Goal: Information Seeking & Learning: Find contact information

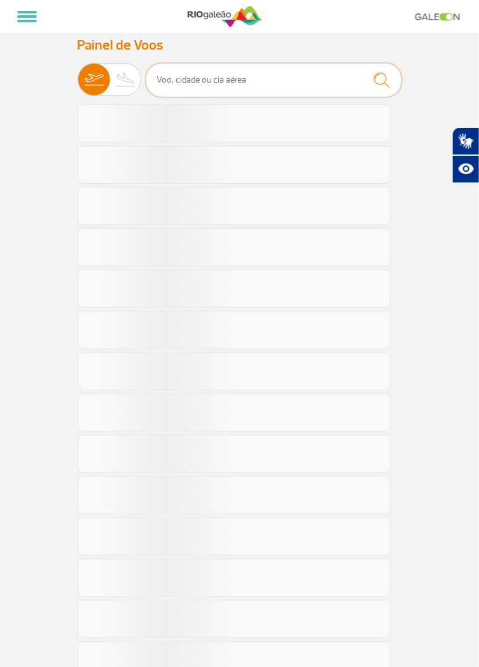
click at [279, 76] on input "text" at bounding box center [274, 80] width 256 height 34
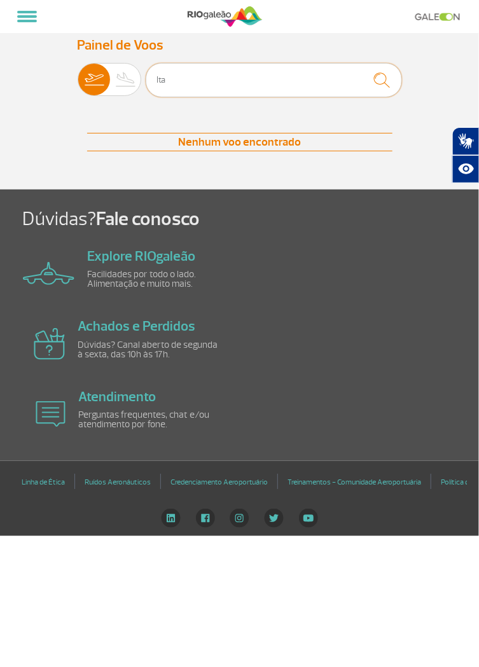
click at [232, 84] on input "Ita" at bounding box center [274, 80] width 256 height 34
type input "Ita"
click at [30, 20] on span at bounding box center [27, 21] width 20 height 3
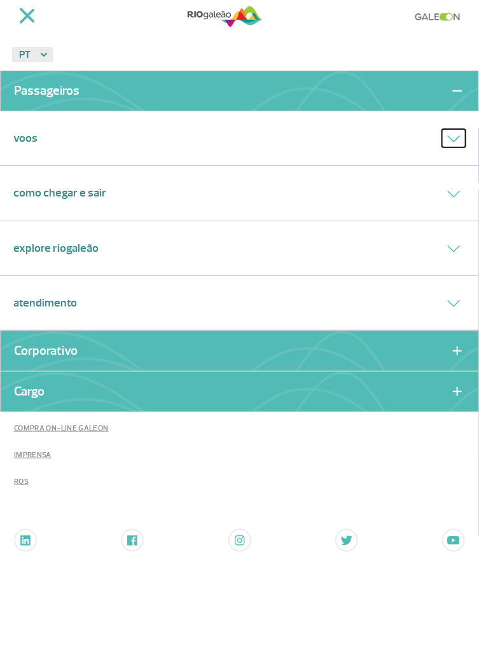
click at [452, 141] on icon at bounding box center [453, 138] width 13 height 7
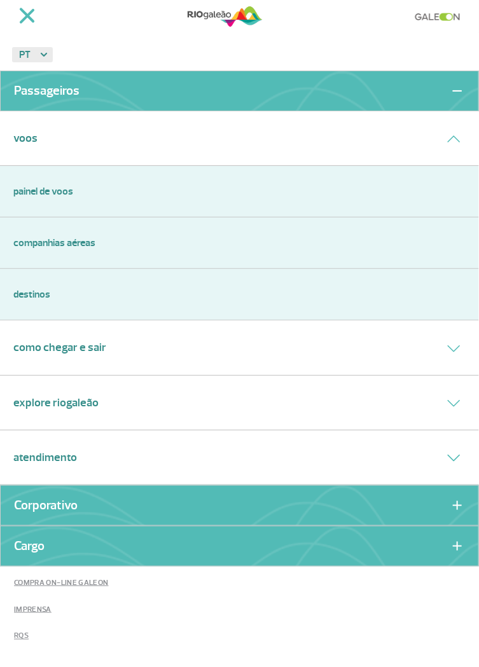
click at [70, 247] on link "Companhias Aéreas" at bounding box center [239, 242] width 452 height 15
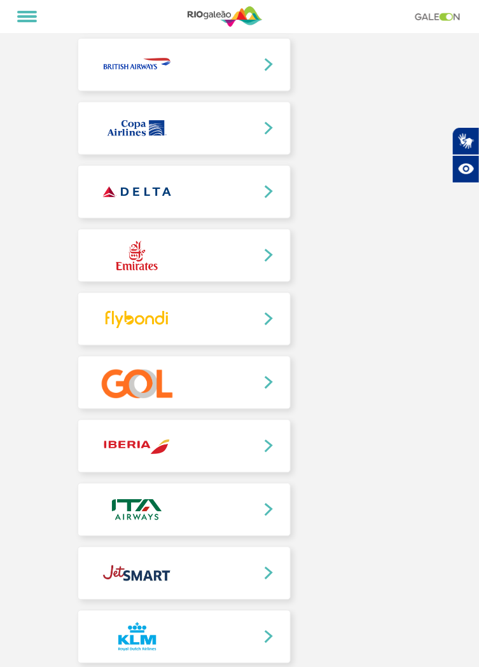
click at [177, 525] on link at bounding box center [184, 510] width 212 height 52
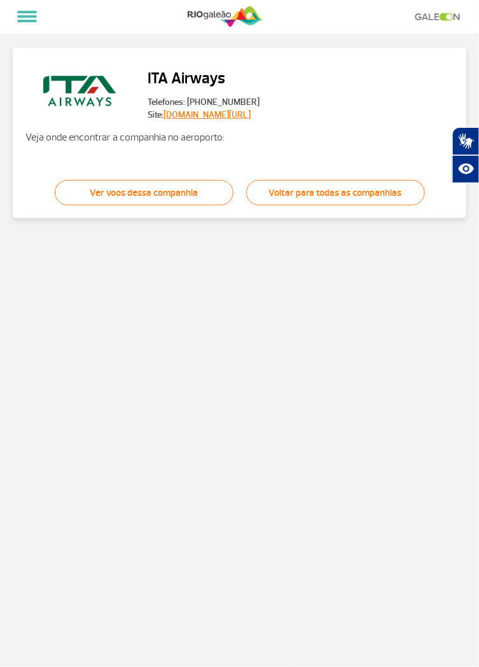
click at [268, 514] on section "ITA Airways Telefones: [PHONE_NUMBER] Site: [DOMAIN_NAME][URL] Veja onde encont…" at bounding box center [239, 349] width 479 height 635
click at [201, 197] on link "Ver voos dessa companhia" at bounding box center [144, 192] width 179 height 25
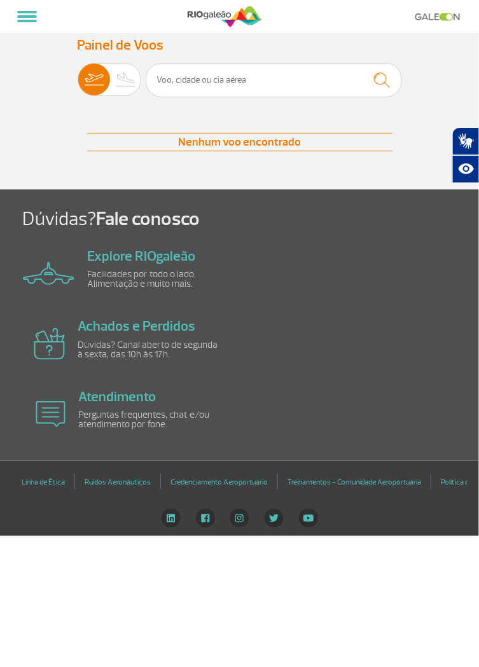
click at [422, 247] on div "Dúvidas? Fale conosco Explore RIOgaleão Facilidades por todo o lado. Alimentaçã…" at bounding box center [239, 326] width 479 height 272
